Goal: Task Accomplishment & Management: Use online tool/utility

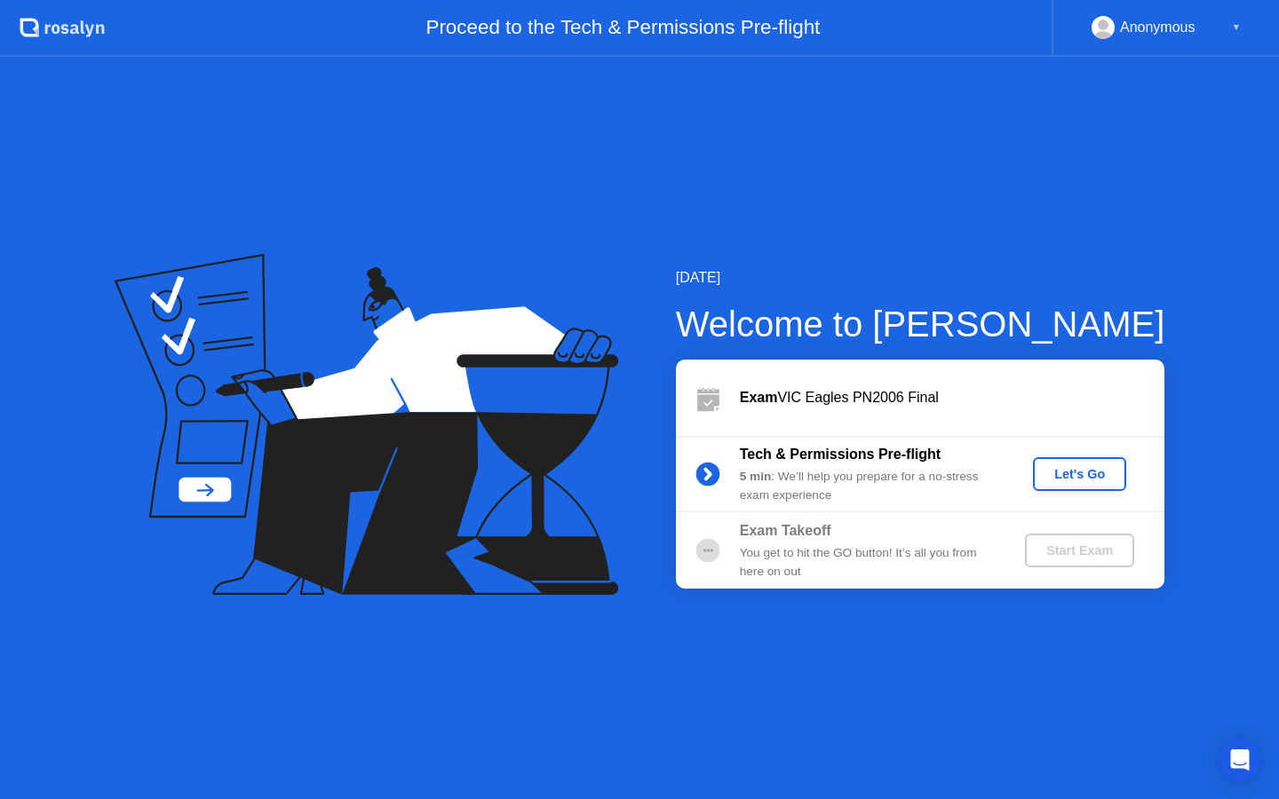
click at [1095, 467] on div "Let's Go" at bounding box center [1079, 474] width 79 height 14
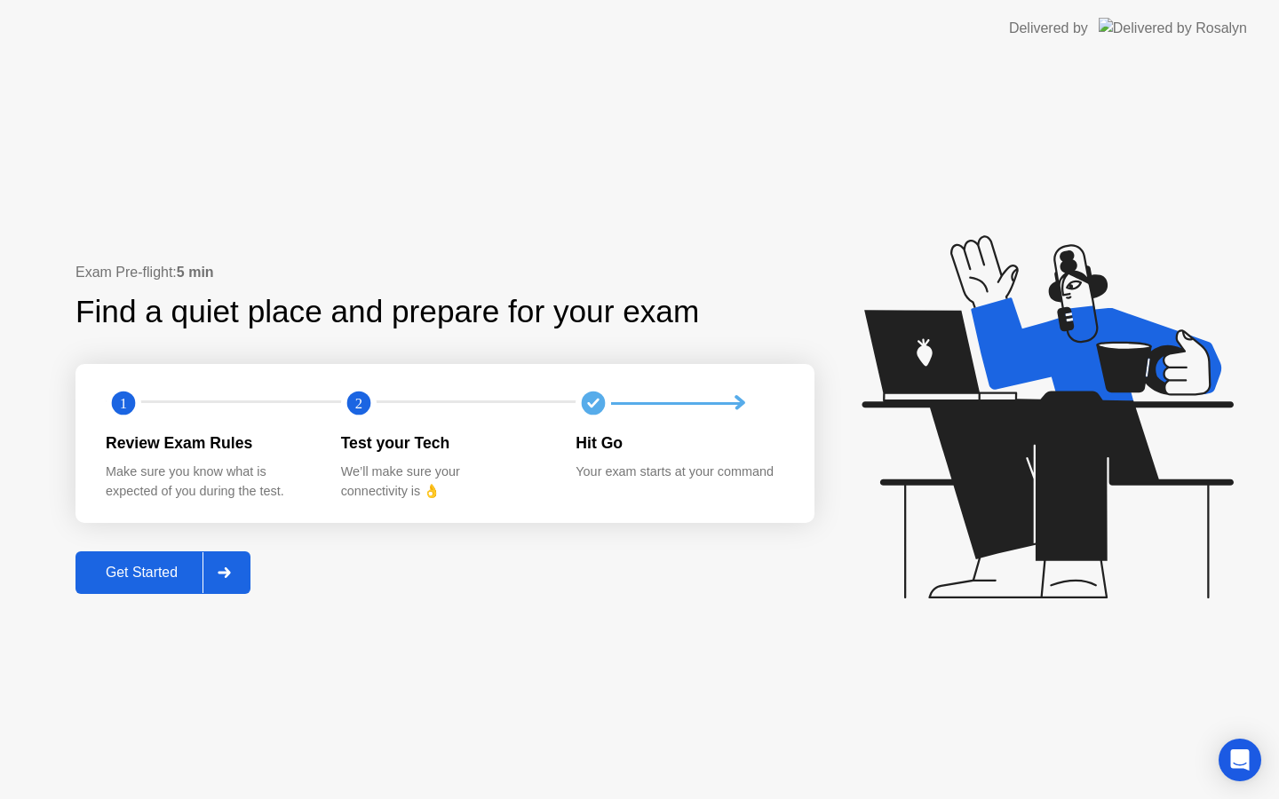
click at [187, 575] on div "Get Started" at bounding box center [142, 573] width 122 height 16
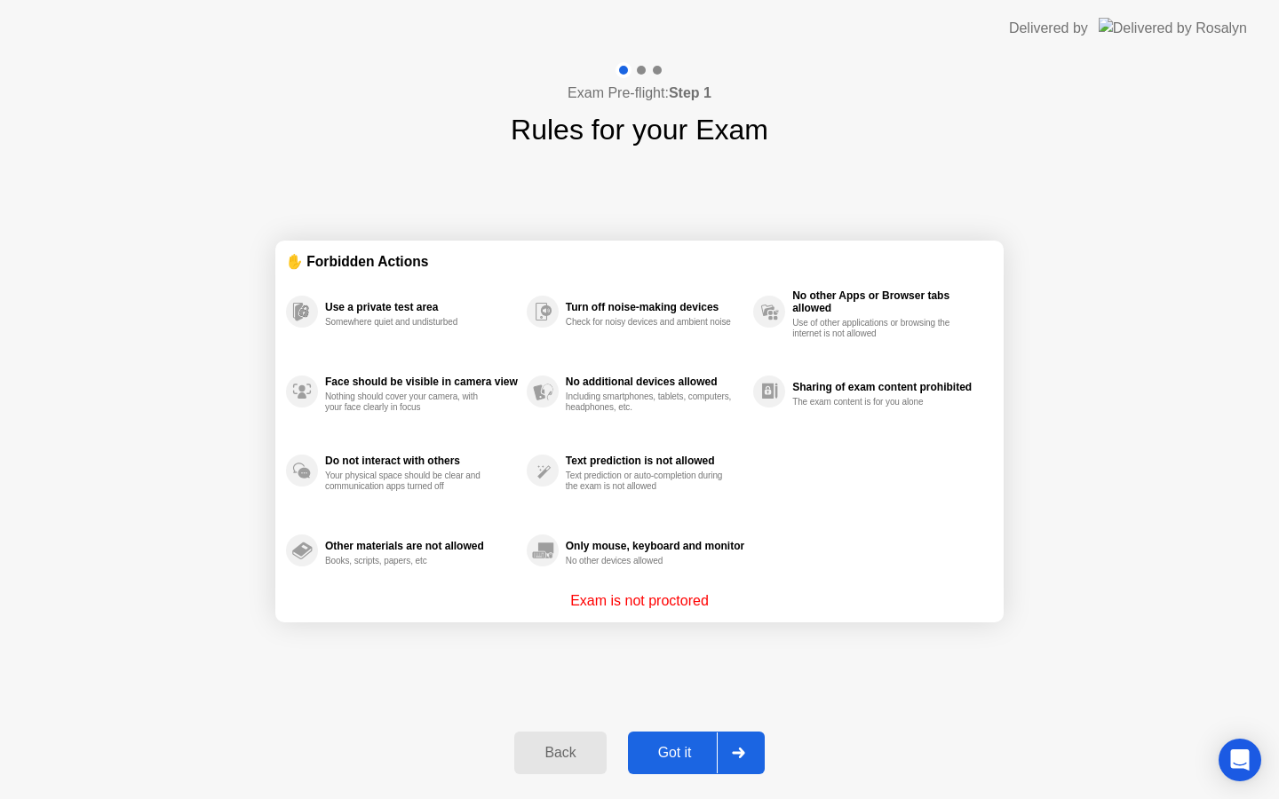
click at [656, 758] on div "Got it" at bounding box center [674, 753] width 83 height 16
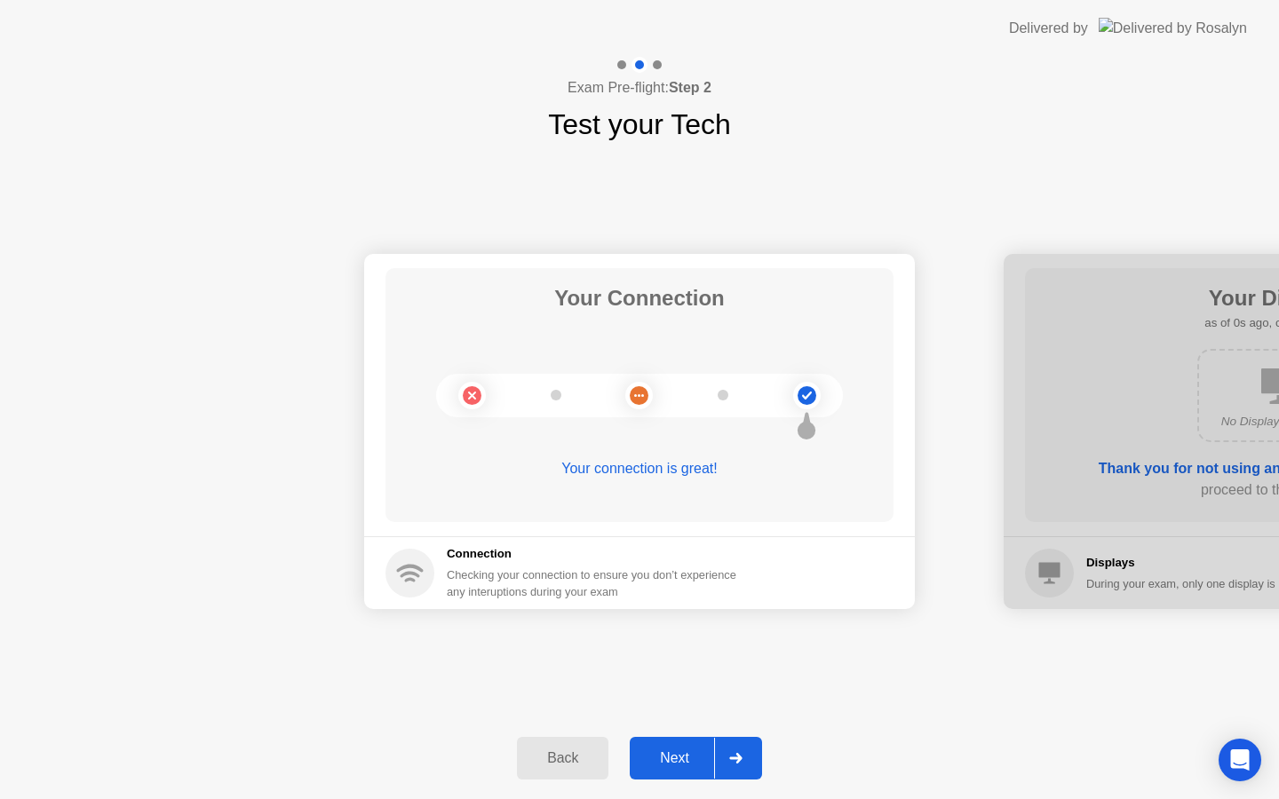
click at [670, 759] on div "Next" at bounding box center [674, 758] width 79 height 16
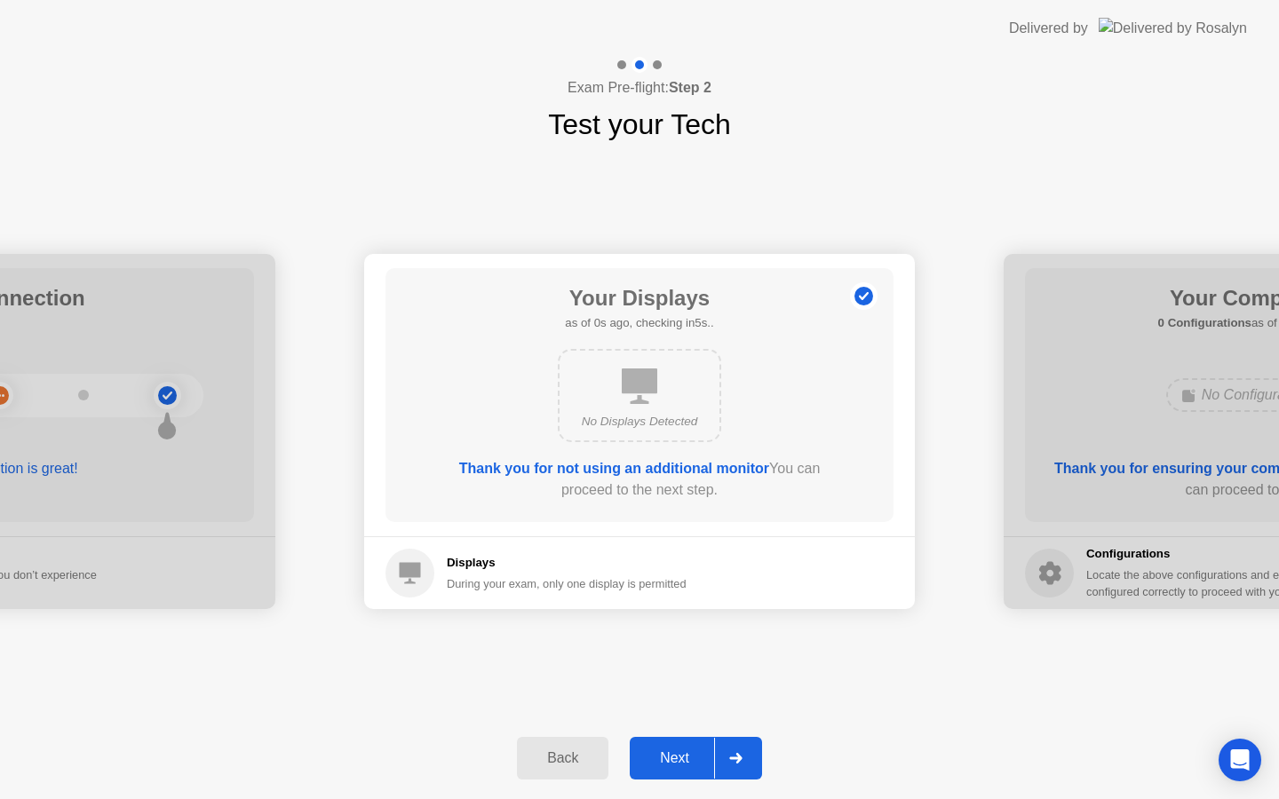
click at [670, 759] on div "Next" at bounding box center [674, 758] width 79 height 16
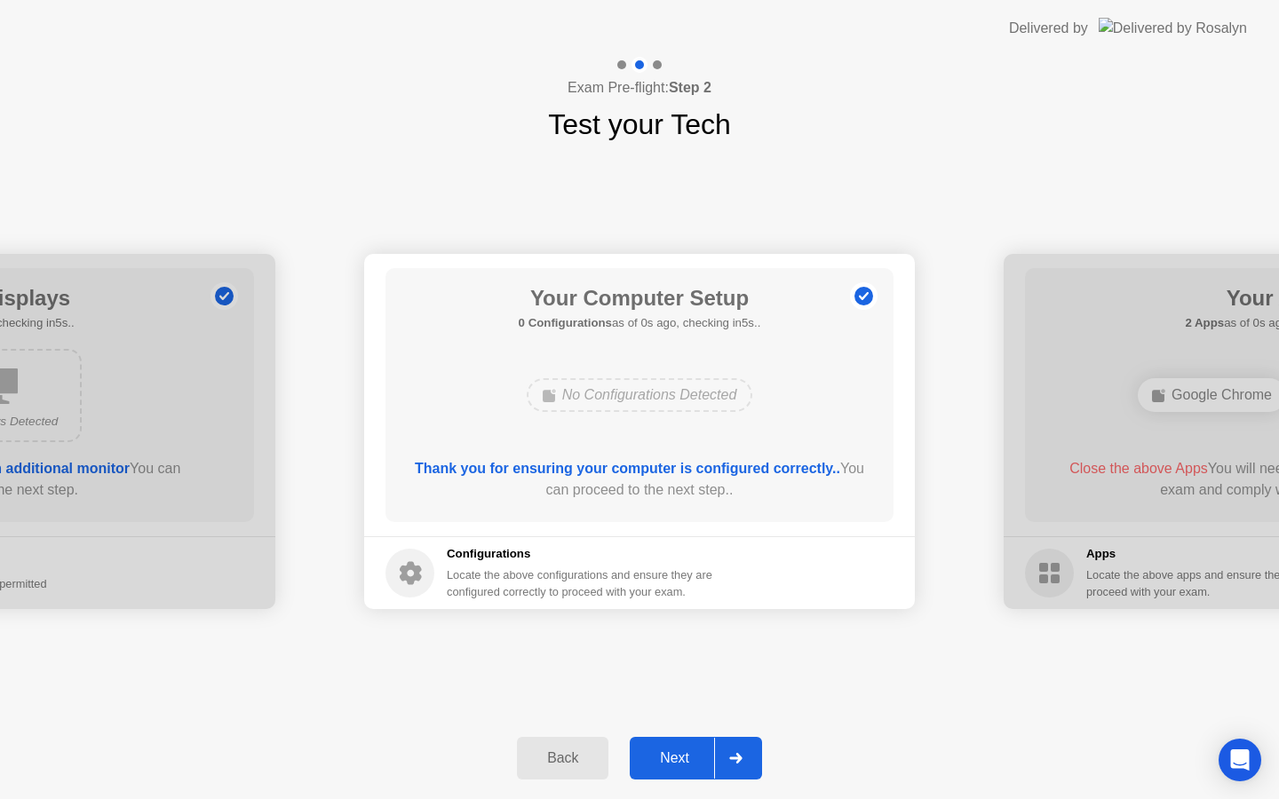
click at [670, 759] on div "Next" at bounding box center [674, 758] width 79 height 16
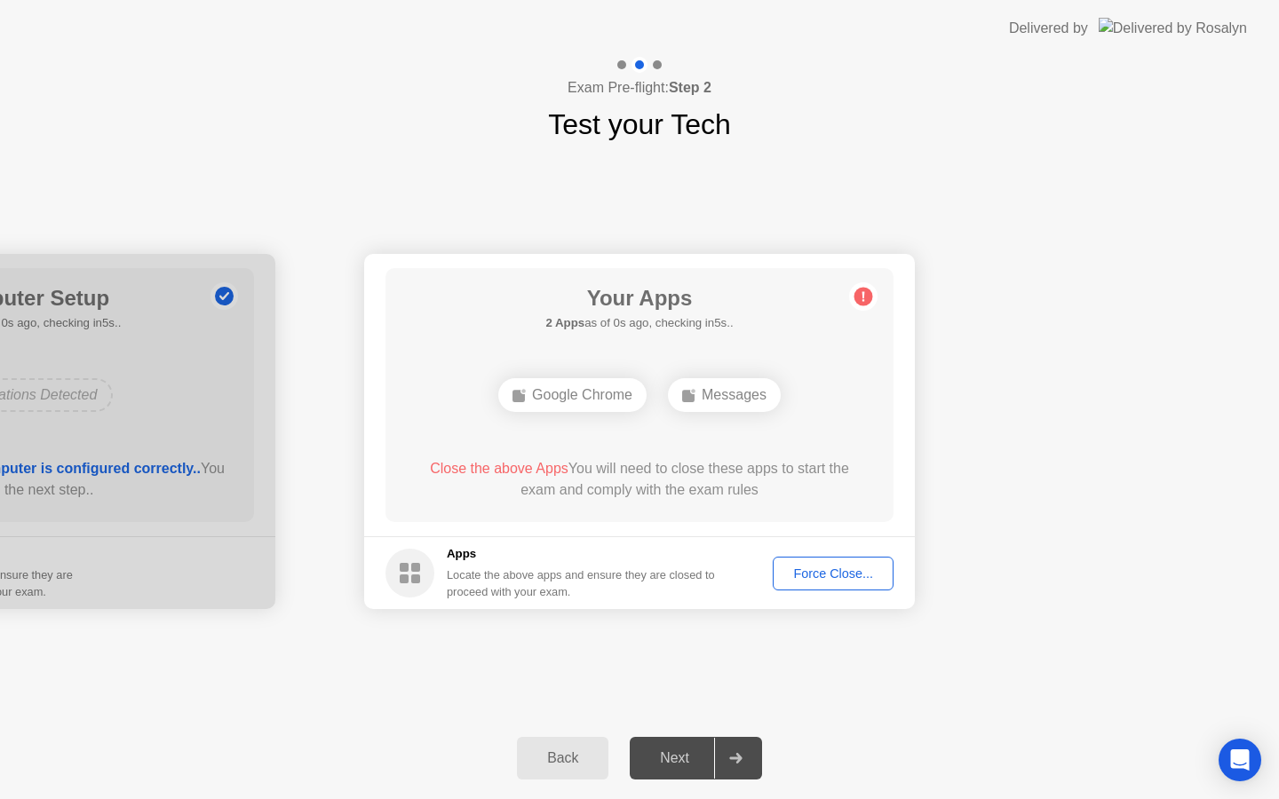
click at [816, 572] on div "Force Close..." at bounding box center [833, 574] width 108 height 14
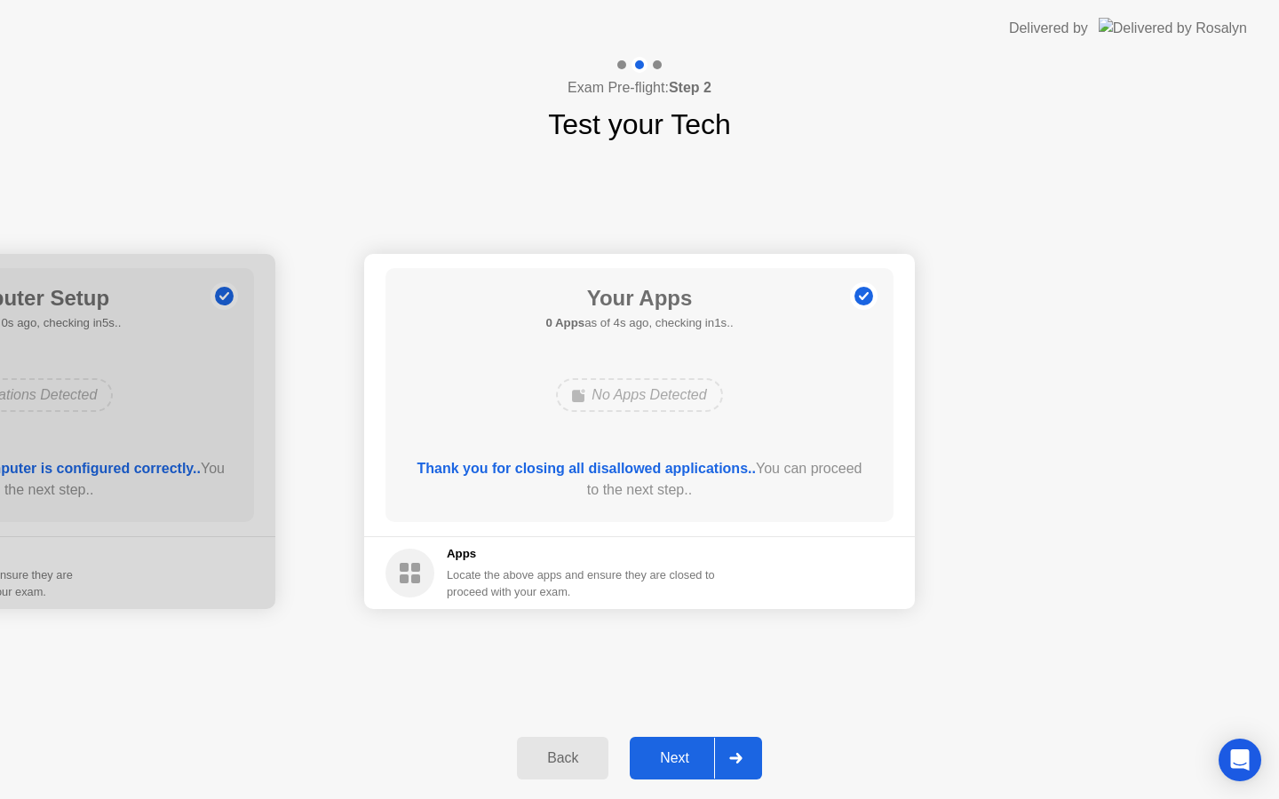
click at [683, 737] on button "Next" at bounding box center [696, 758] width 132 height 43
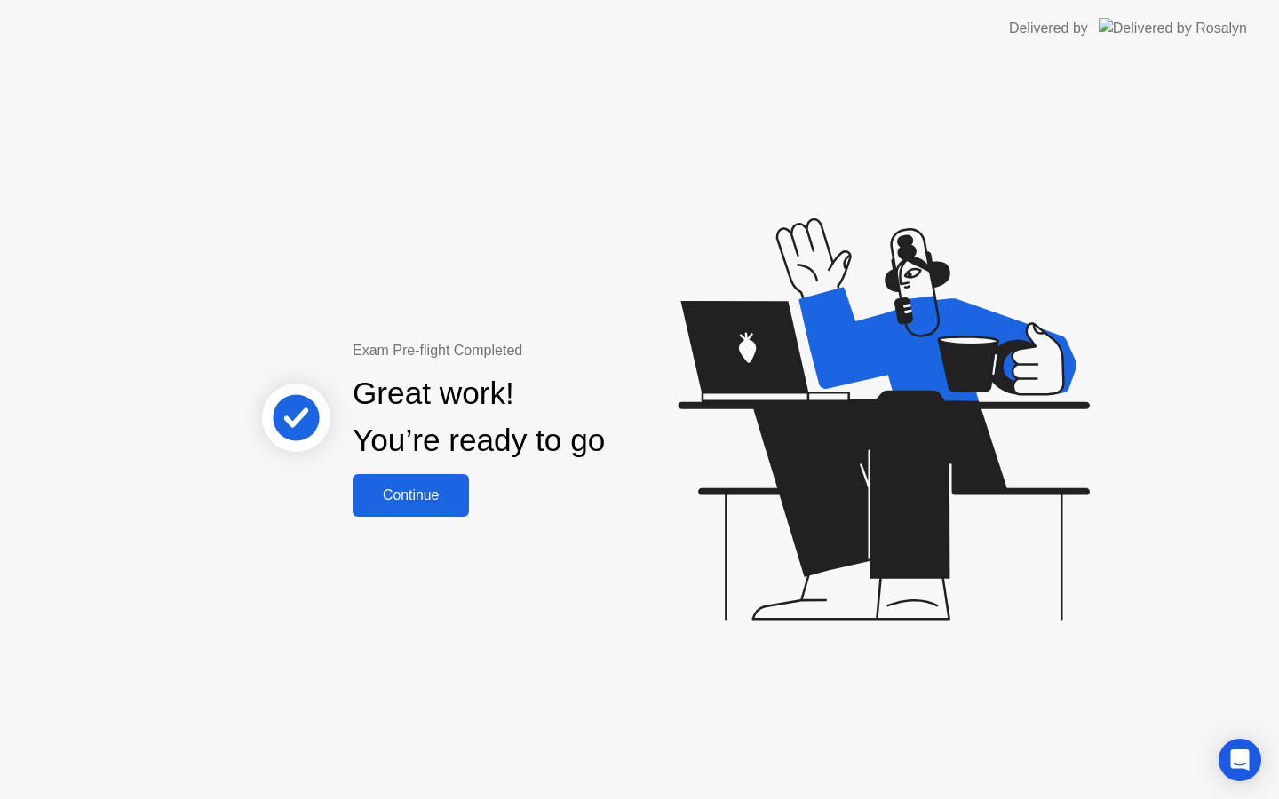
click at [372, 502] on div "Continue" at bounding box center [411, 495] width 106 height 16
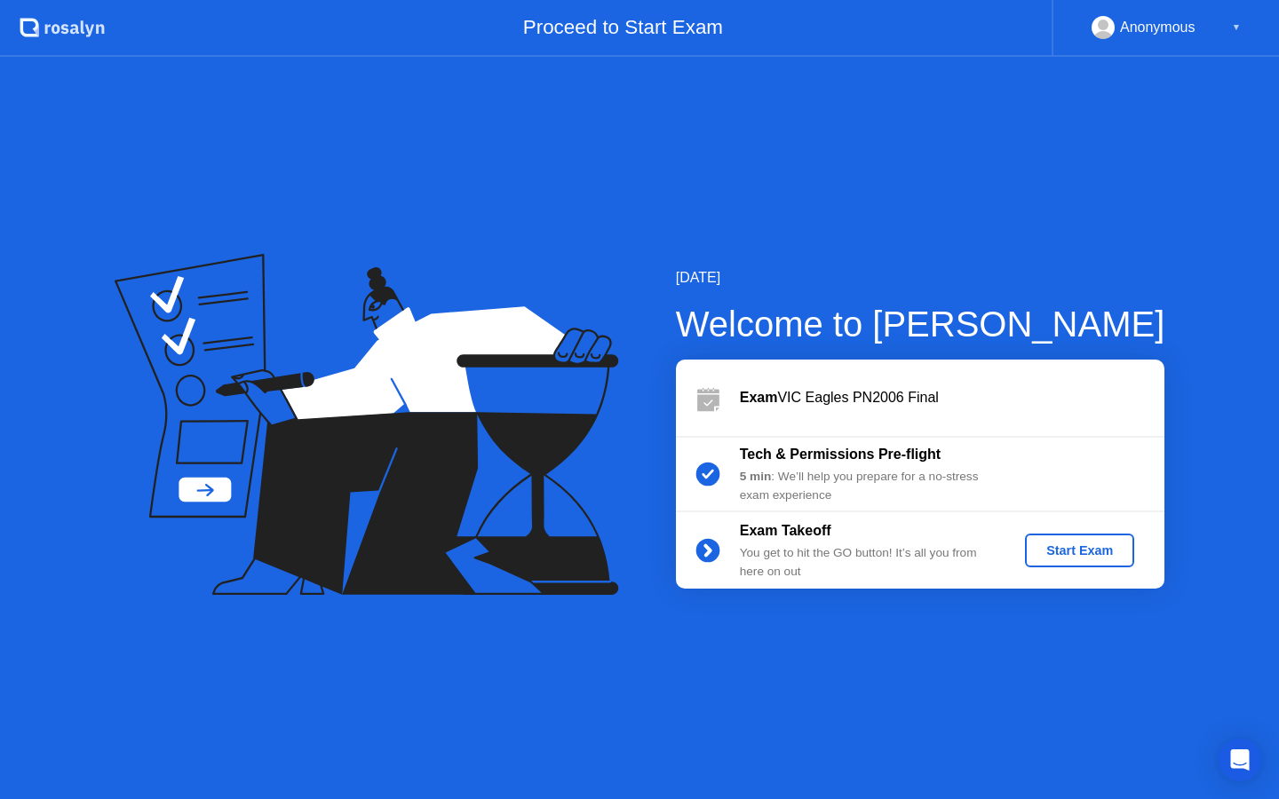
click at [1097, 545] on div "Start Exam" at bounding box center [1079, 550] width 95 height 14
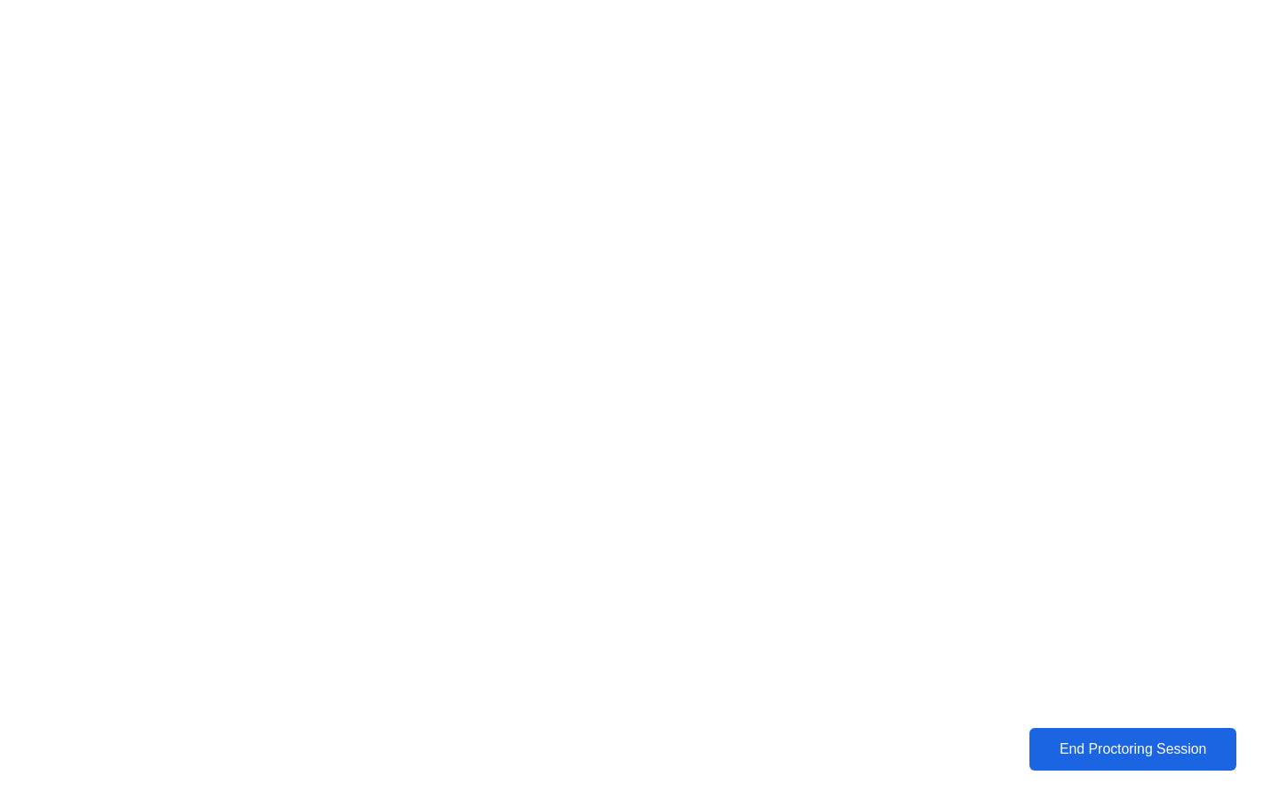
click at [1137, 755] on div "End Proctoring Session" at bounding box center [1132, 749] width 197 height 16
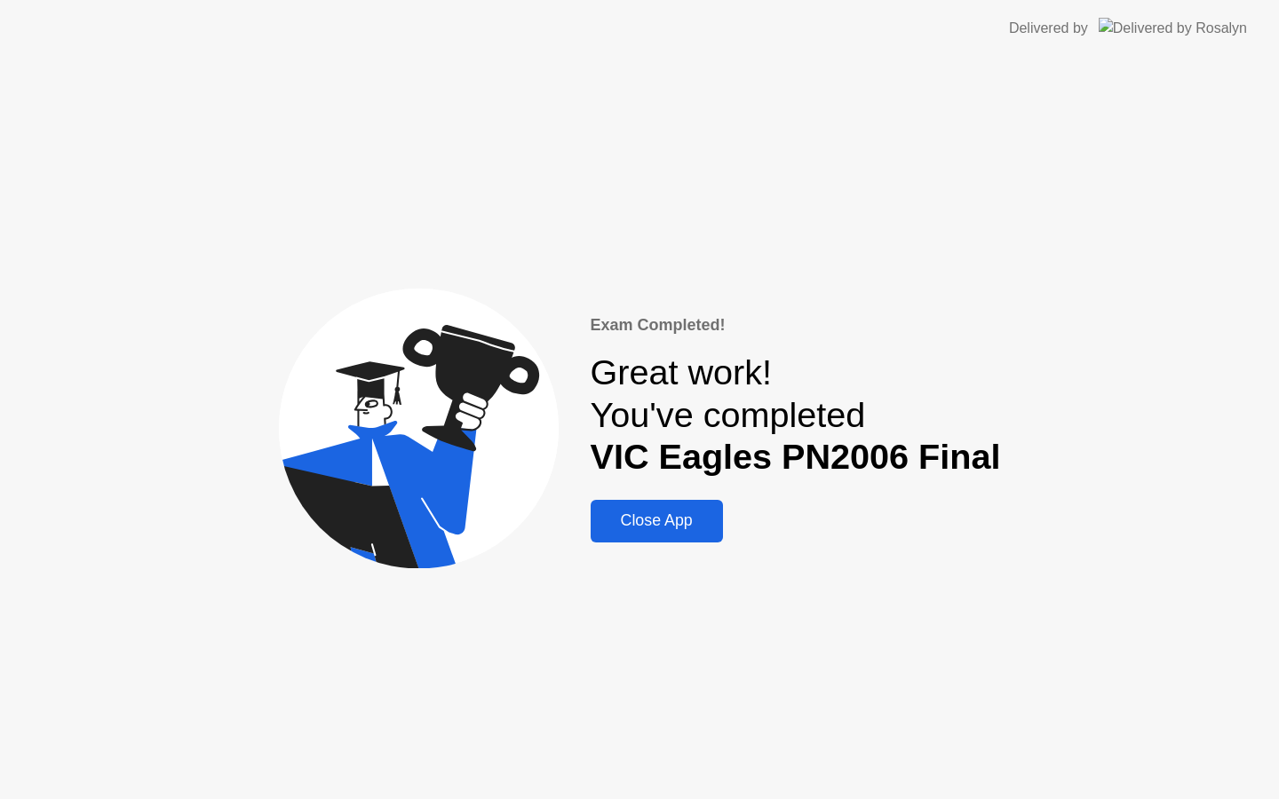
click at [701, 530] on div "Close App" at bounding box center [657, 520] width 122 height 19
